Goal: Find specific page/section: Find specific page/section

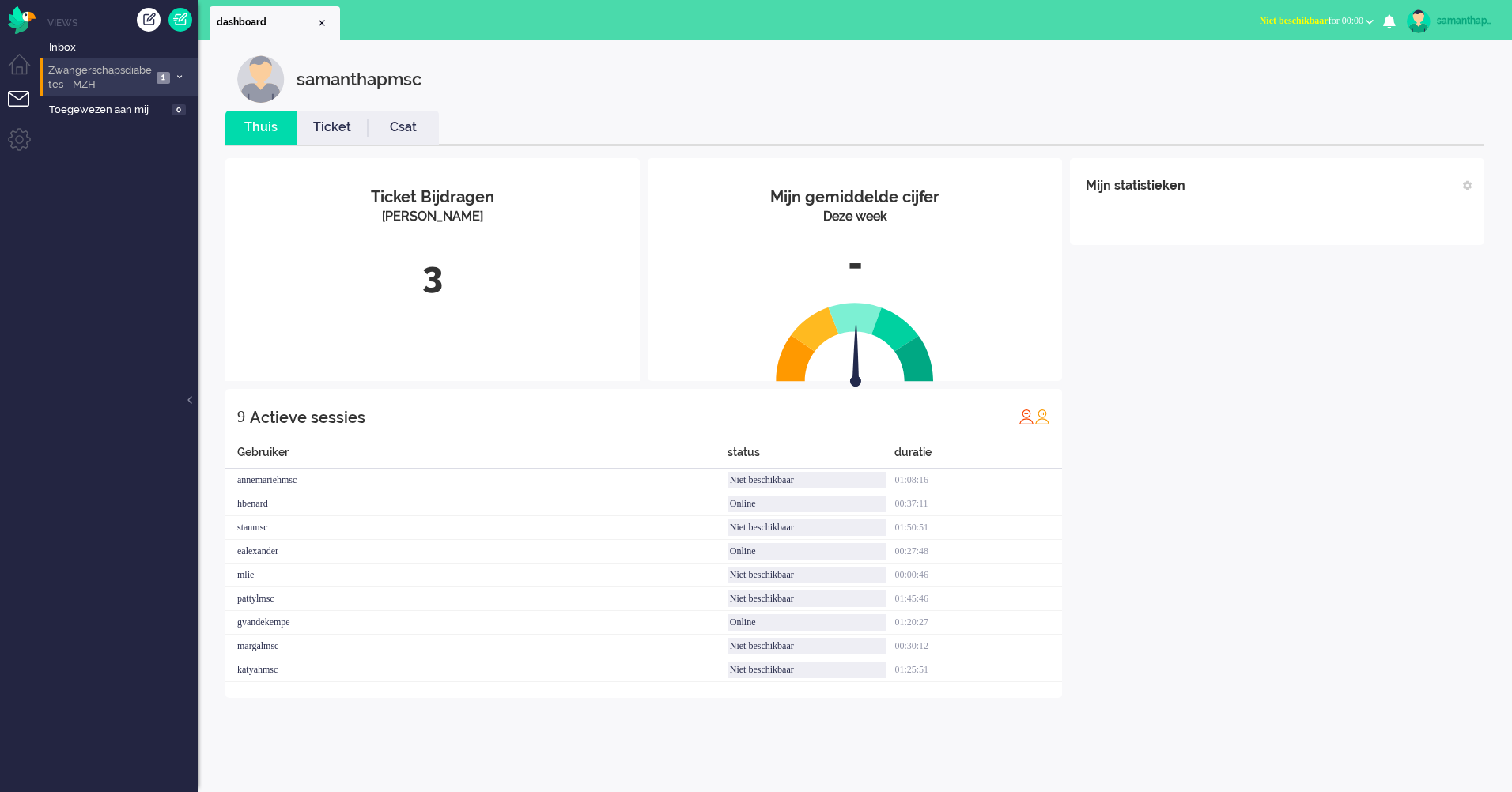
click at [179, 78] on icon at bounding box center [180, 77] width 5 height 6
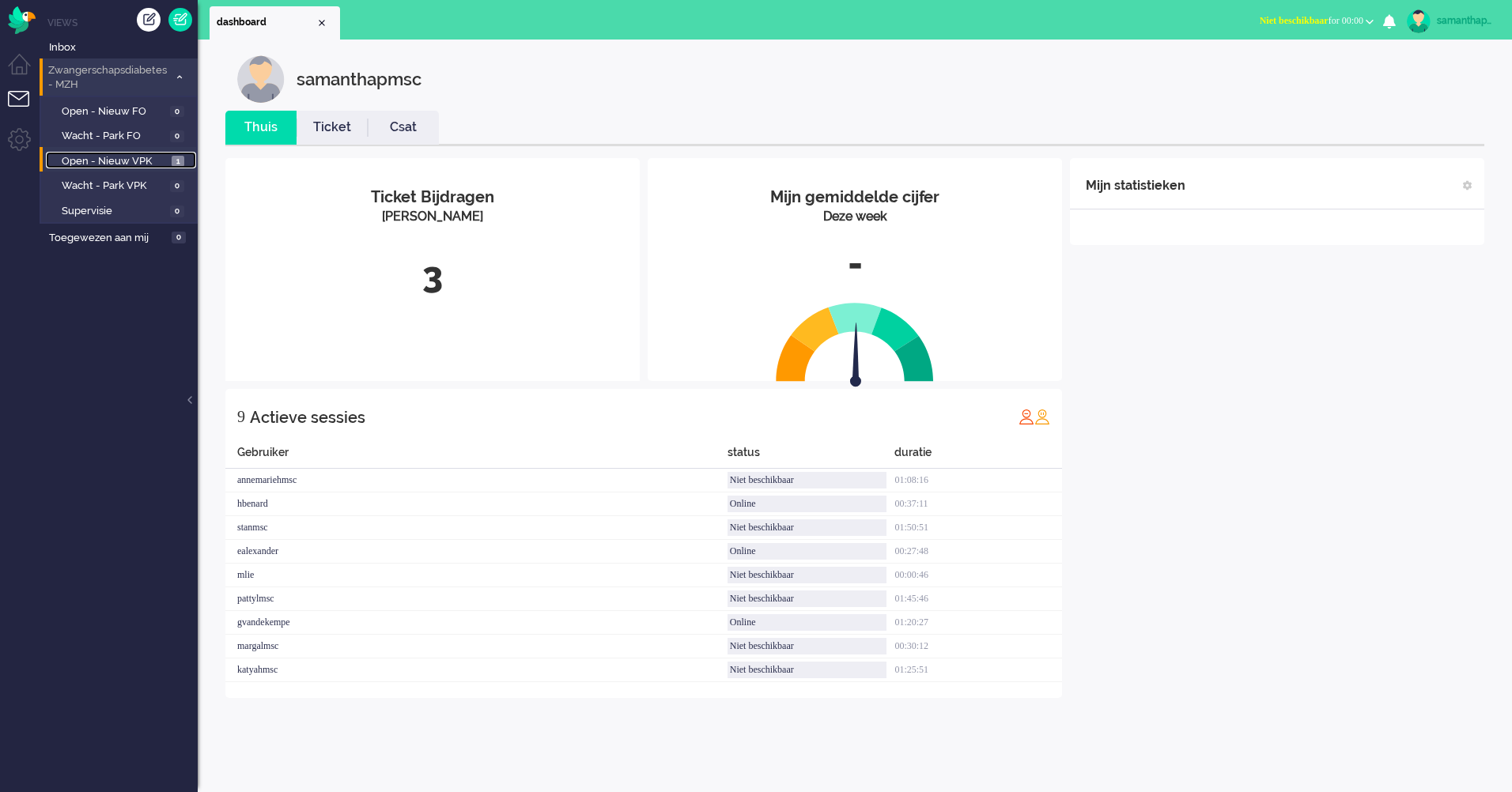
click at [139, 161] on span "Open - Nieuw VPK" at bounding box center [115, 162] width 106 height 15
